Goal: Task Accomplishment & Management: Manage account settings

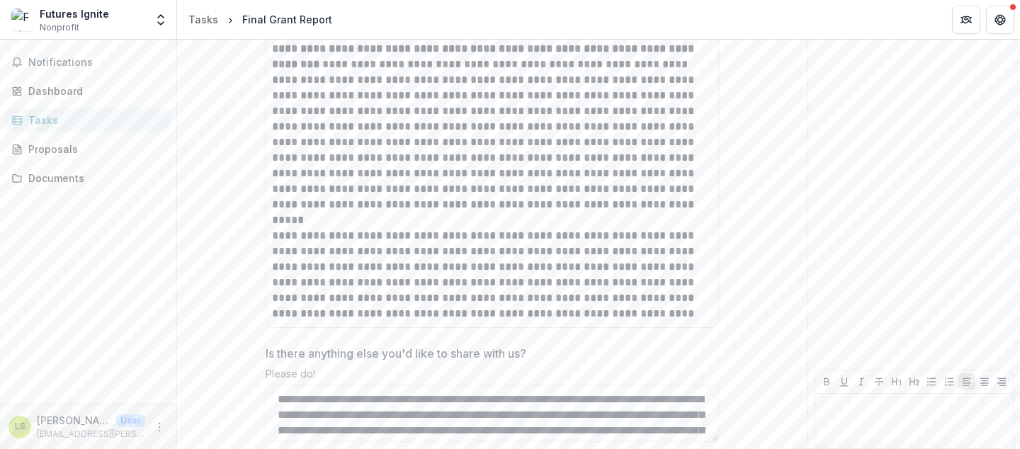
scroll to position [3933, 0]
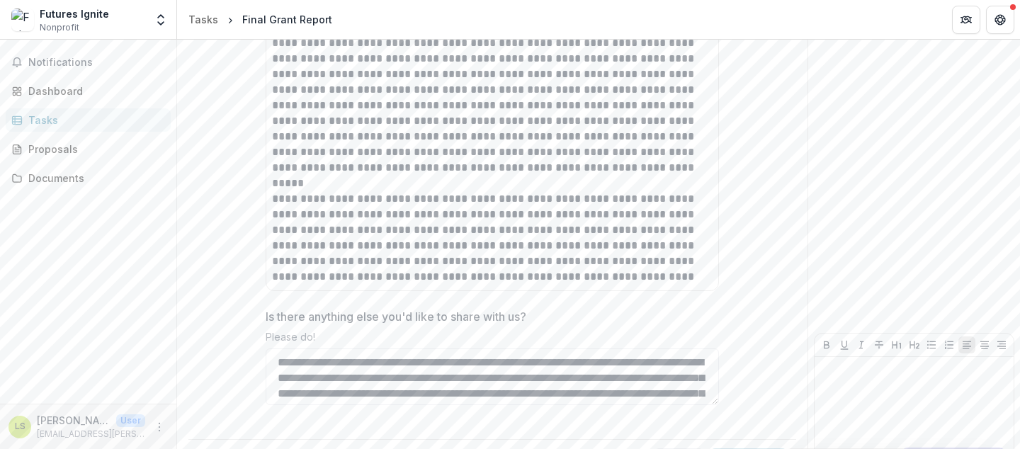
click at [65, 67] on span "Notifications" at bounding box center [96, 63] width 137 height 12
click at [64, 88] on div "Dashboard" at bounding box center [93, 91] width 131 height 15
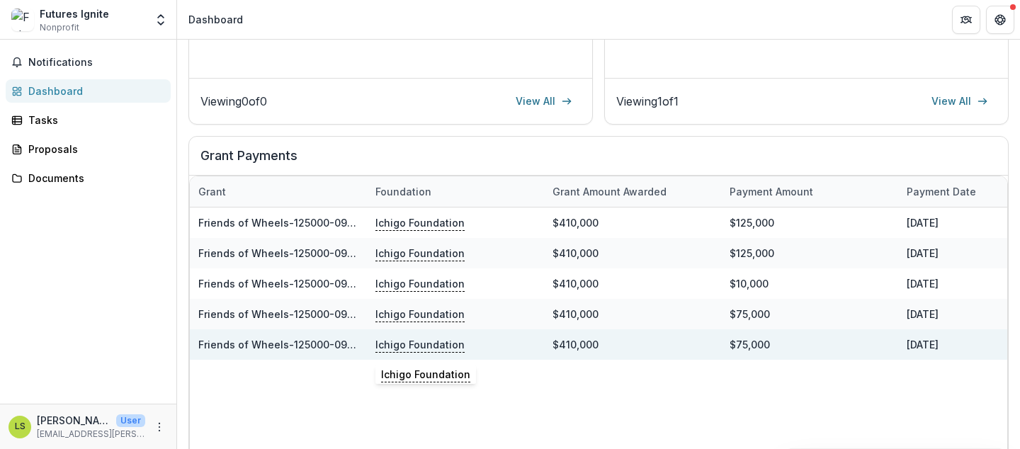
scroll to position [392, 0]
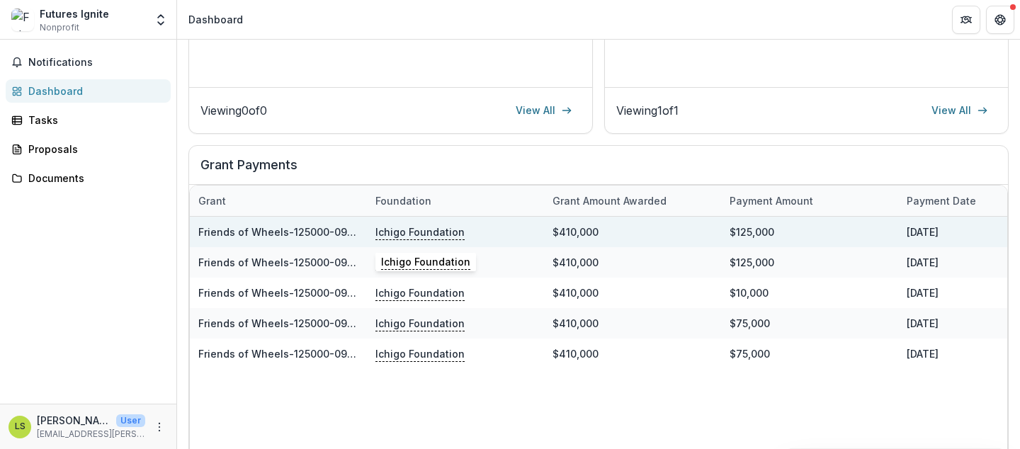
click at [433, 236] on p "Ichigo Foundation" at bounding box center [419, 232] width 89 height 16
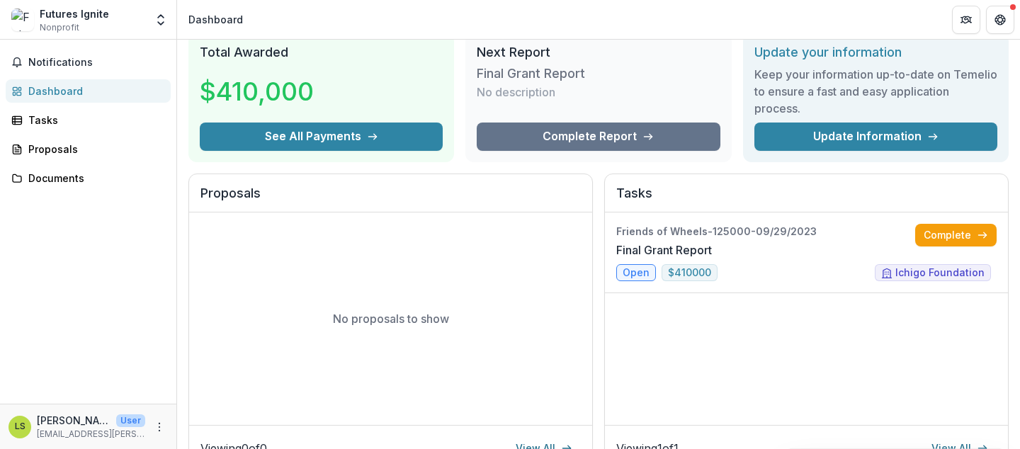
scroll to position [35, 0]
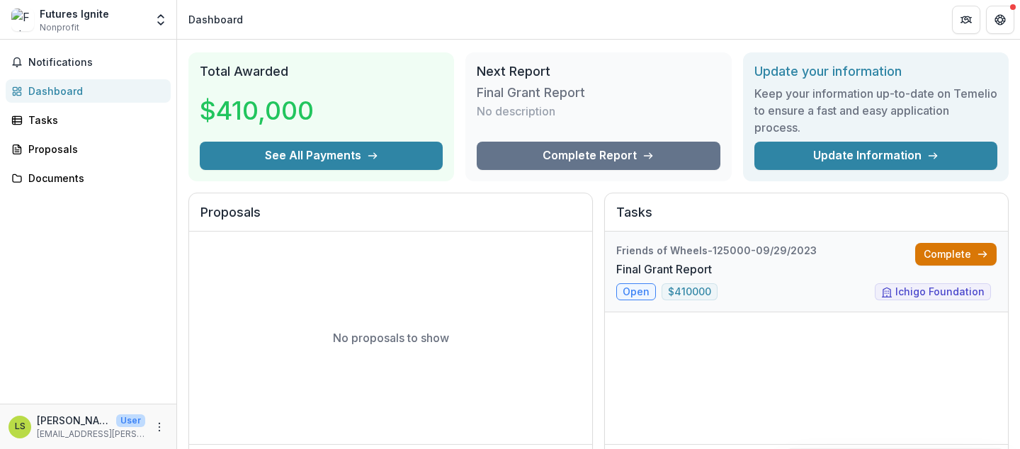
click at [922, 262] on link "Complete" at bounding box center [955, 254] width 81 height 23
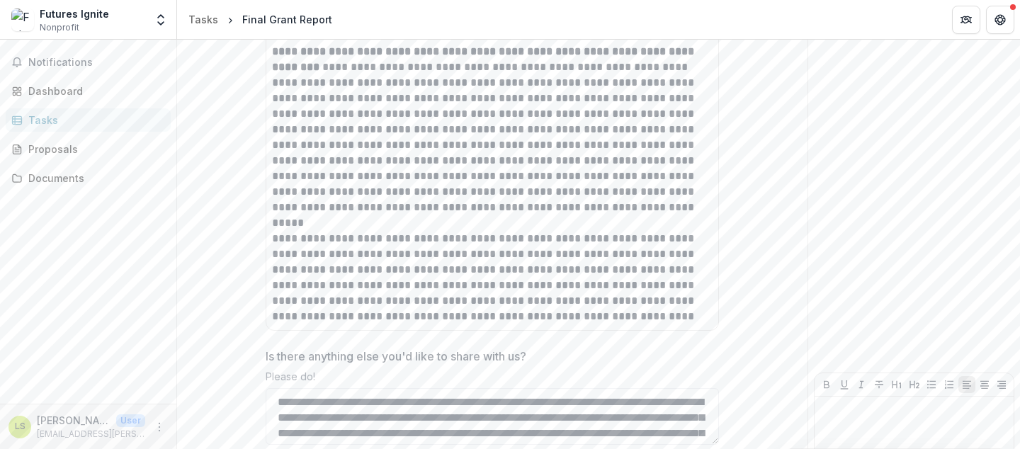
scroll to position [3933, 0]
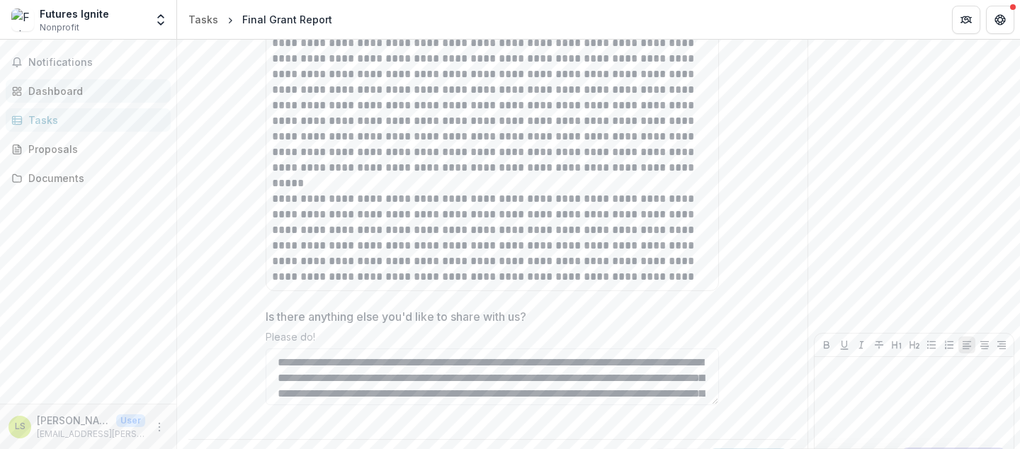
click at [85, 90] on div "Dashboard" at bounding box center [93, 91] width 131 height 15
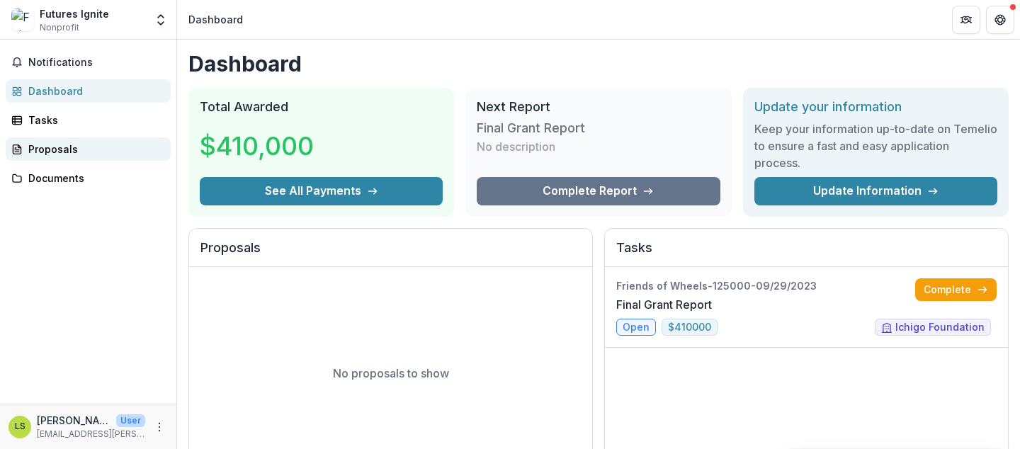
click at [55, 149] on div "Proposals" at bounding box center [93, 149] width 131 height 15
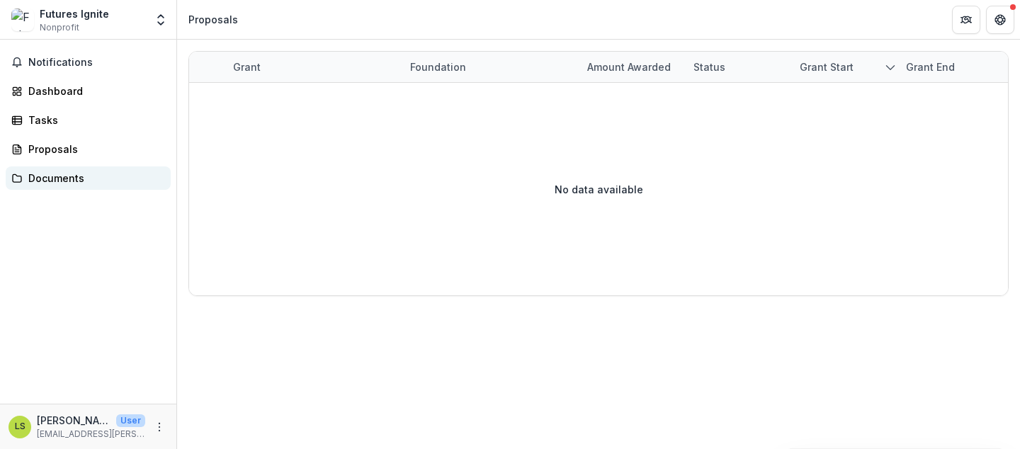
click at [57, 179] on div "Documents" at bounding box center [93, 178] width 131 height 15
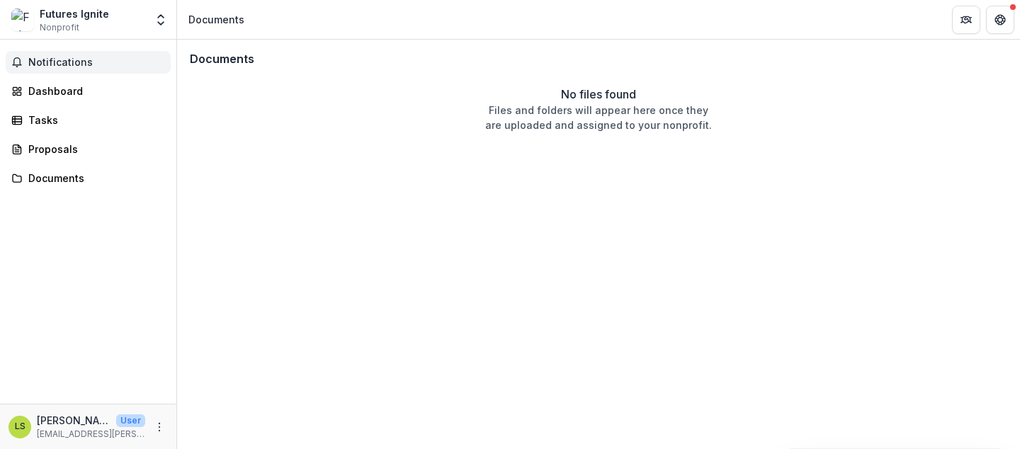
click at [84, 60] on span "Notifications" at bounding box center [96, 63] width 137 height 12
click at [67, 91] on div "Dashboard" at bounding box center [93, 91] width 131 height 15
